Goal: Check status: Check status

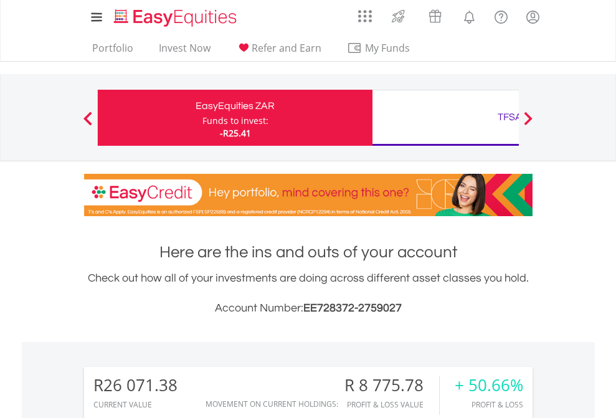
scroll to position [120, 196]
click at [202, 118] on div "Funds to invest:" at bounding box center [235, 121] width 66 height 12
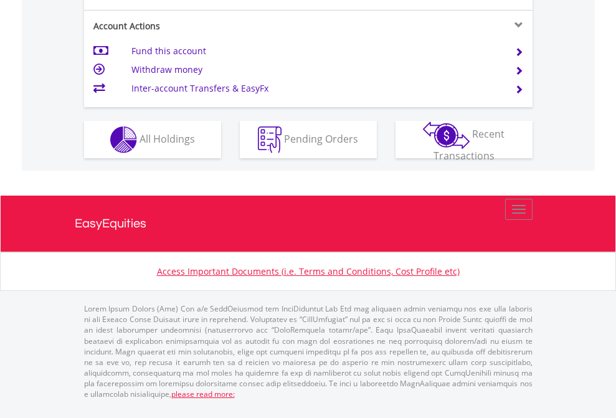
scroll to position [1169, 0]
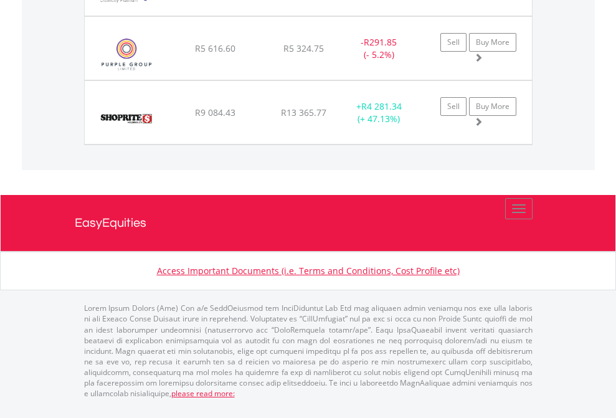
scroll to position [120, 196]
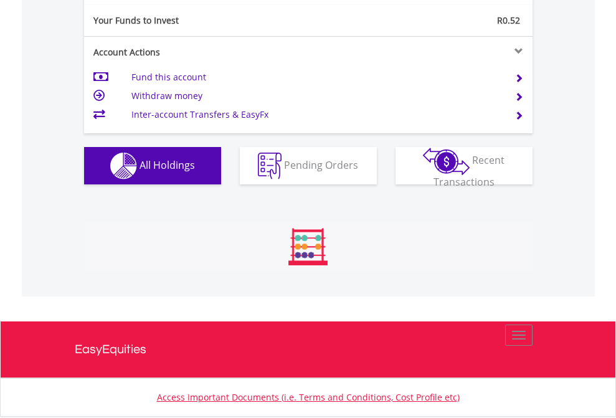
scroll to position [120, 196]
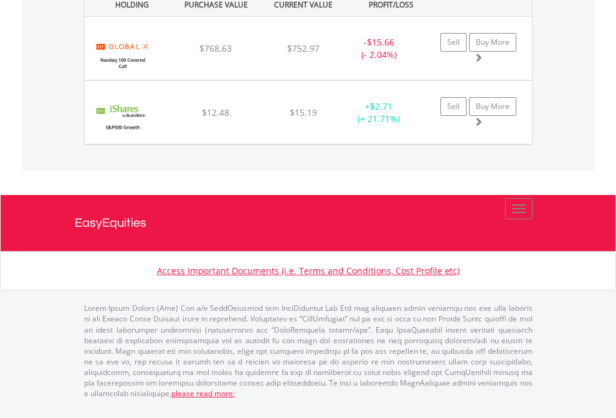
scroll to position [120, 196]
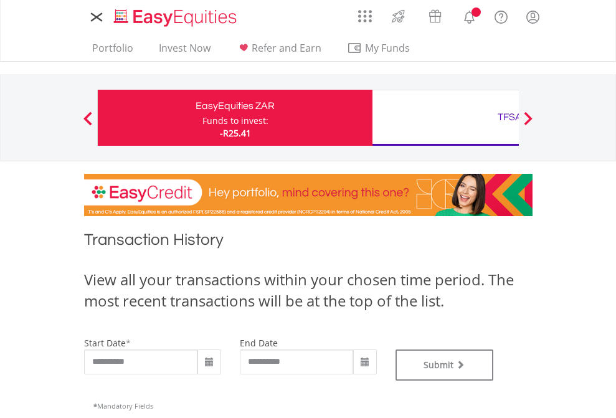
type input "**********"
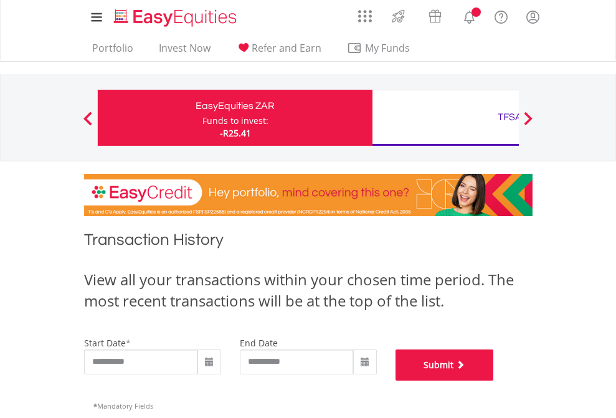
click at [494, 381] on button "Submit" at bounding box center [445, 364] width 98 height 31
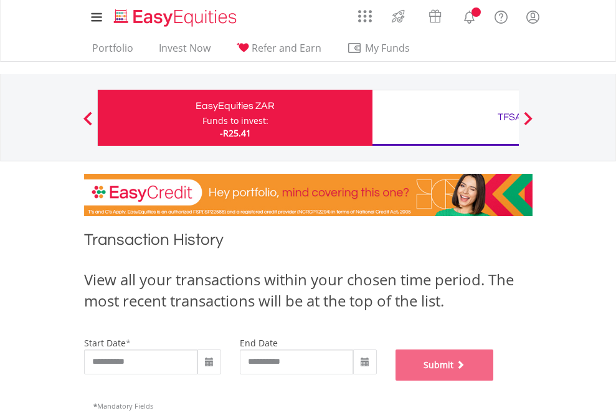
scroll to position [505, 0]
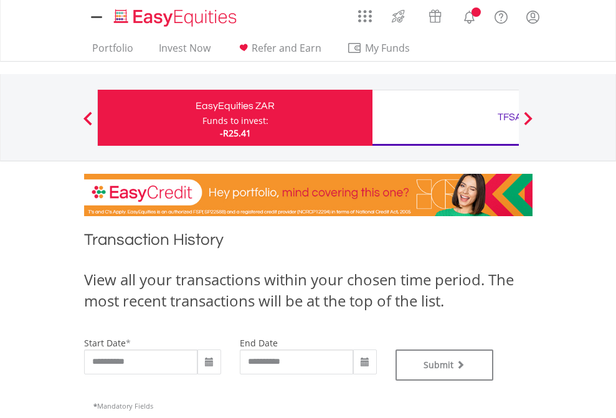
click at [445, 118] on div "TFSA" at bounding box center [510, 116] width 260 height 17
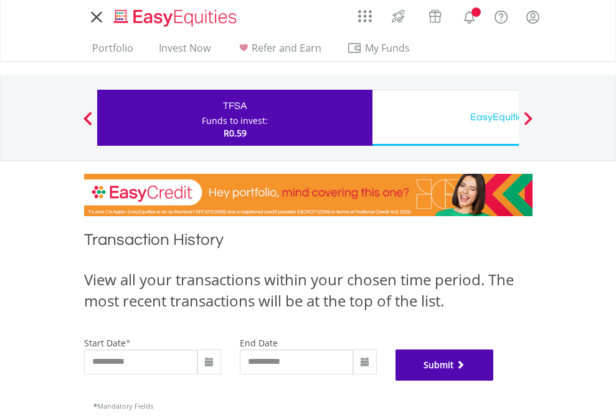
click at [494, 381] on button "Submit" at bounding box center [445, 364] width 98 height 31
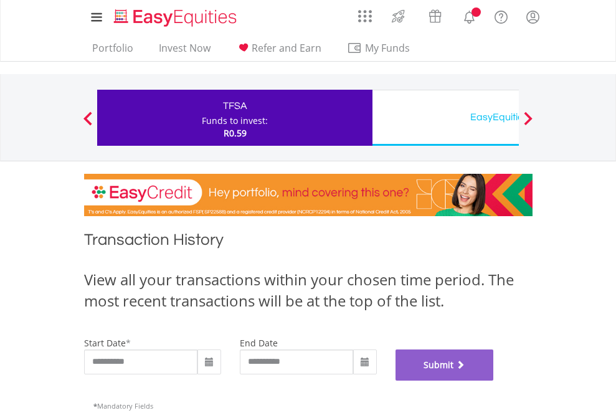
scroll to position [505, 0]
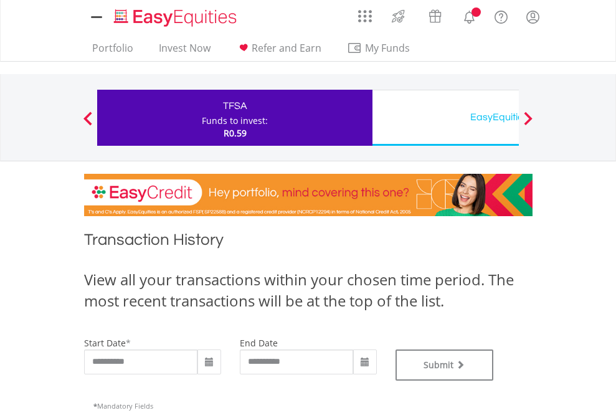
click at [445, 118] on div "EasyEquities USD" at bounding box center [510, 116] width 260 height 17
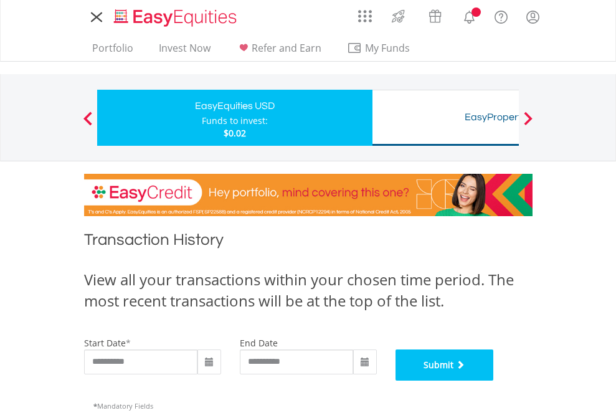
click at [494, 381] on button "Submit" at bounding box center [445, 364] width 98 height 31
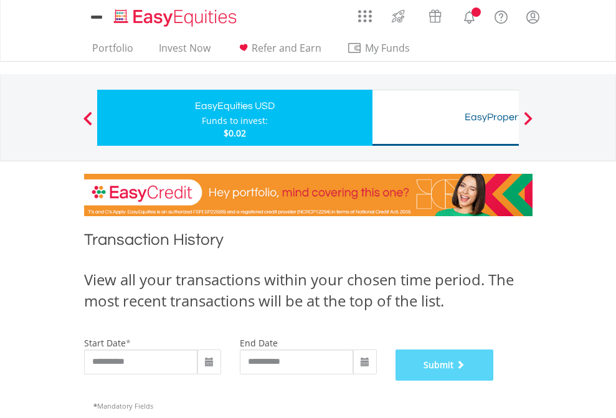
scroll to position [505, 0]
